Goal: Task Accomplishment & Management: Use online tool/utility

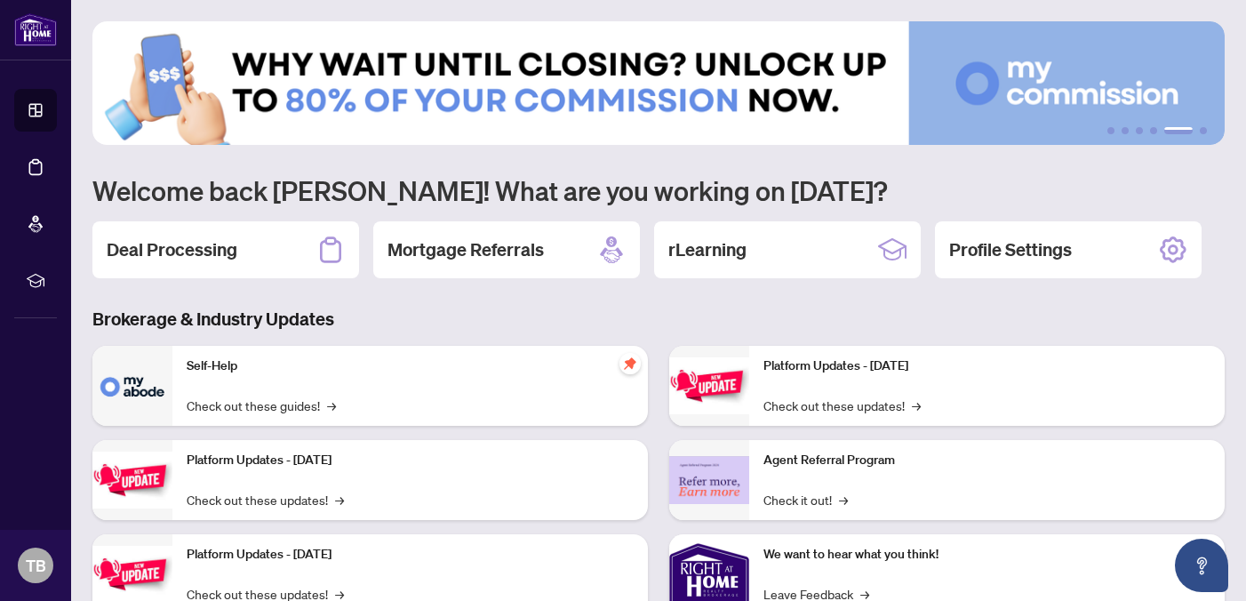
click at [207, 256] on h2 "Deal Processing" at bounding box center [172, 249] width 131 height 25
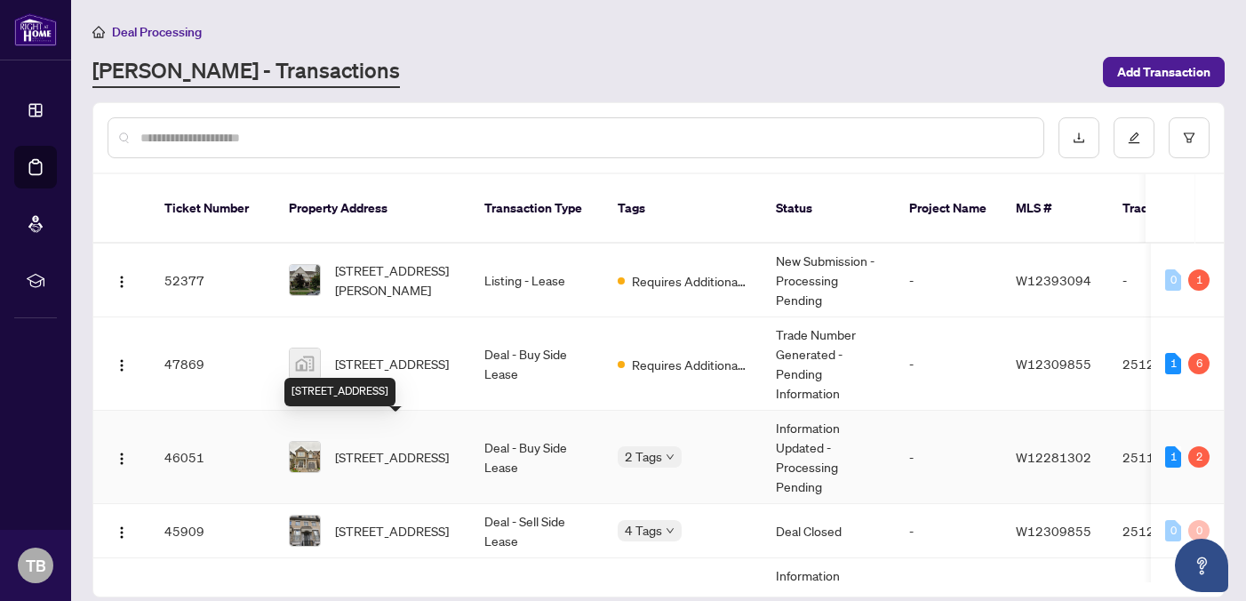
click at [421, 447] on span "[STREET_ADDRESS]" at bounding box center [392, 457] width 114 height 20
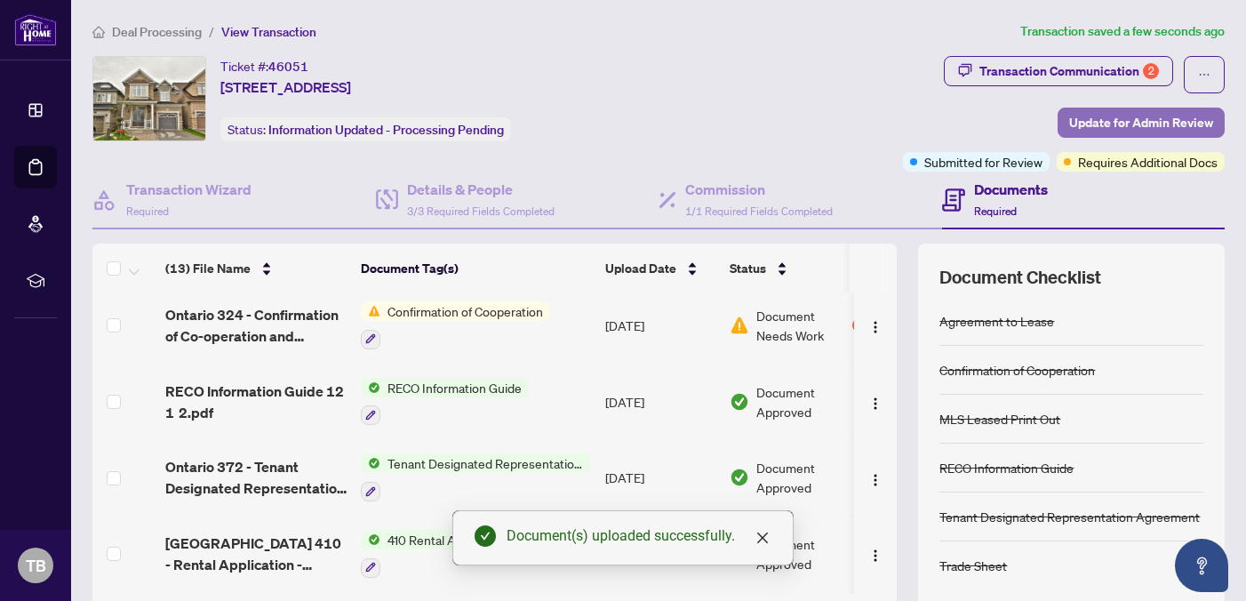
click at [1123, 122] on span "Update for Admin Review" at bounding box center [1141, 122] width 144 height 28
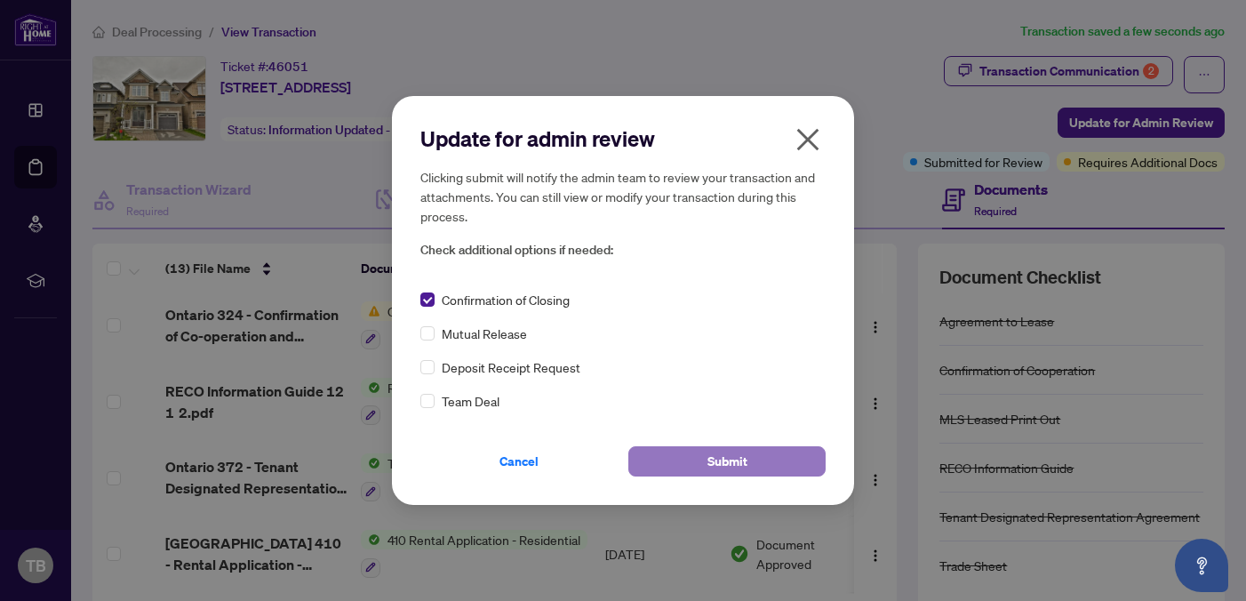
click at [717, 469] on span "Submit" at bounding box center [728, 461] width 40 height 28
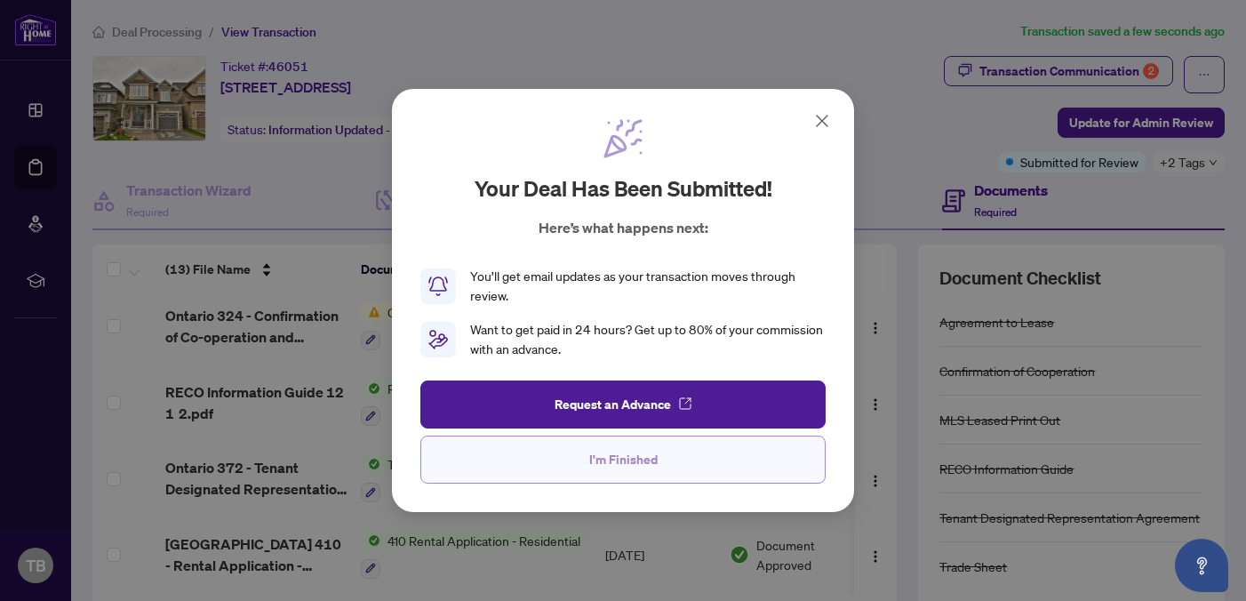
click at [667, 473] on button "I'm Finished" at bounding box center [623, 460] width 405 height 48
